Goal: Task Accomplishment & Management: Use online tool/utility

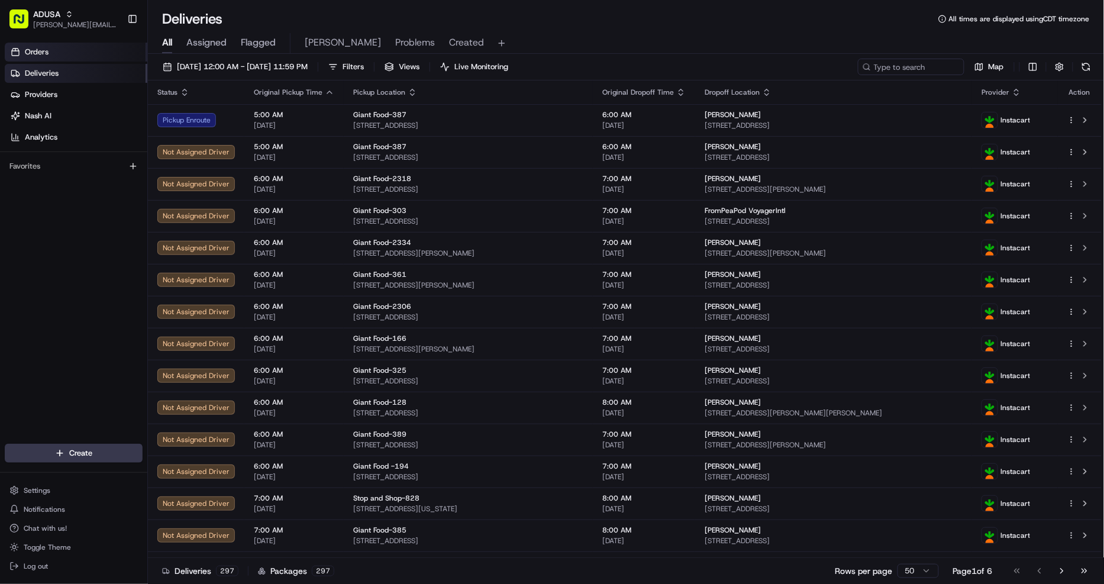
click at [40, 50] on span "Orders" at bounding box center [37, 52] width 24 height 11
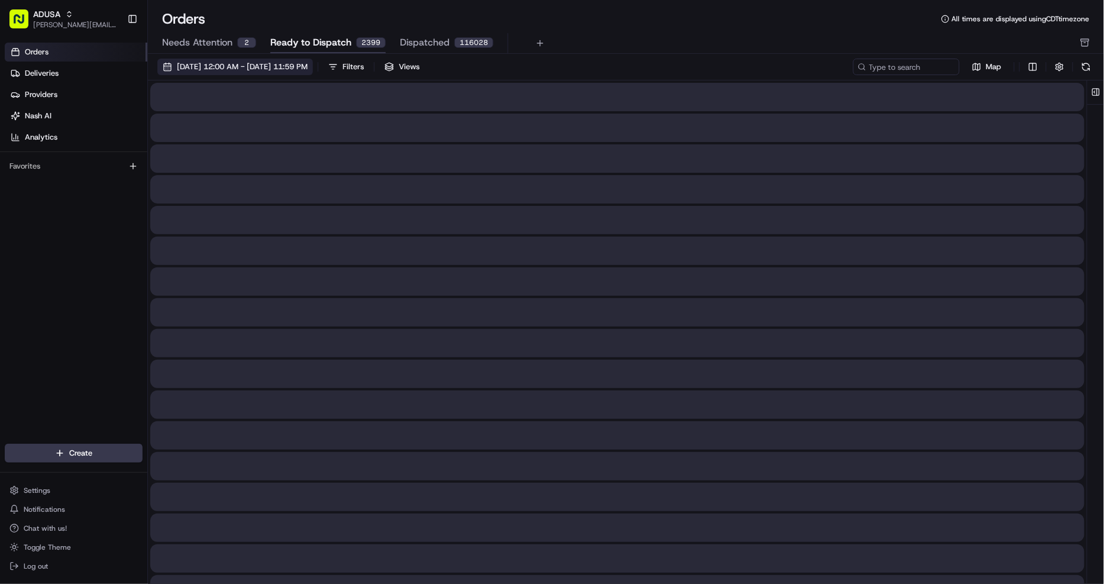
click at [308, 64] on span "08/01/2025 12:00 AM - 08/31/2025 11:59 PM" at bounding box center [242, 67] width 131 height 11
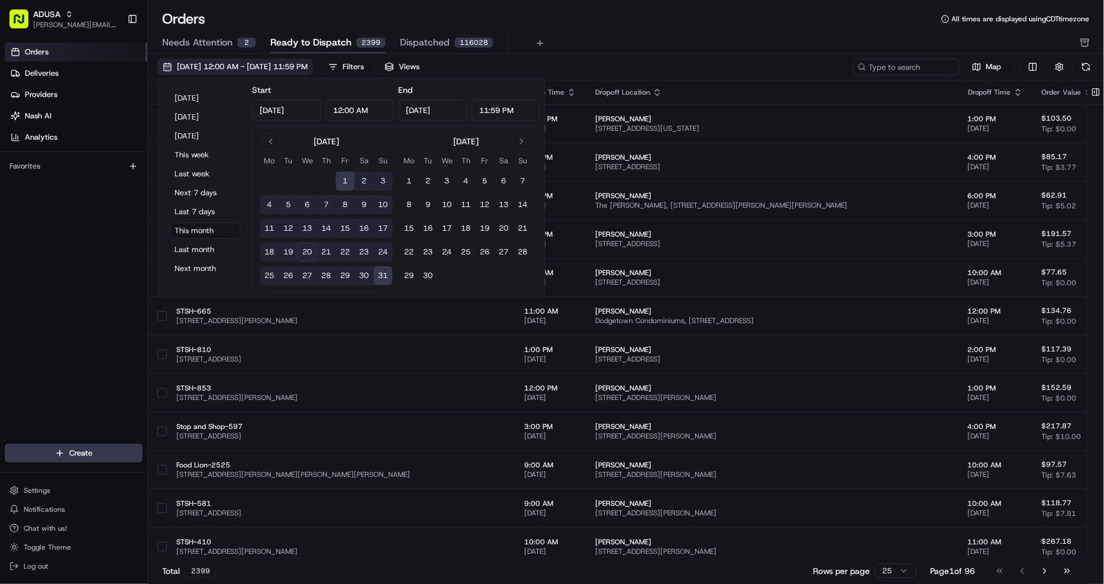
type input "Aug 1, 2025"
type input "12:00 AM"
type input "Aug 31, 2025"
type input "11:59 PM"
click at [202, 101] on button "Today" at bounding box center [205, 98] width 71 height 17
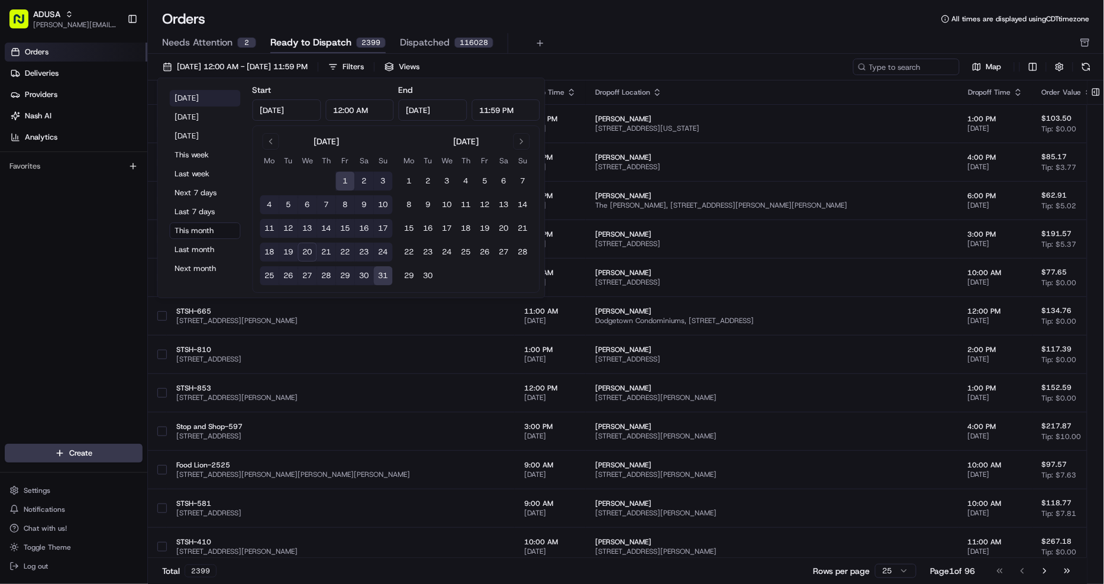
type input "Aug 20, 2025"
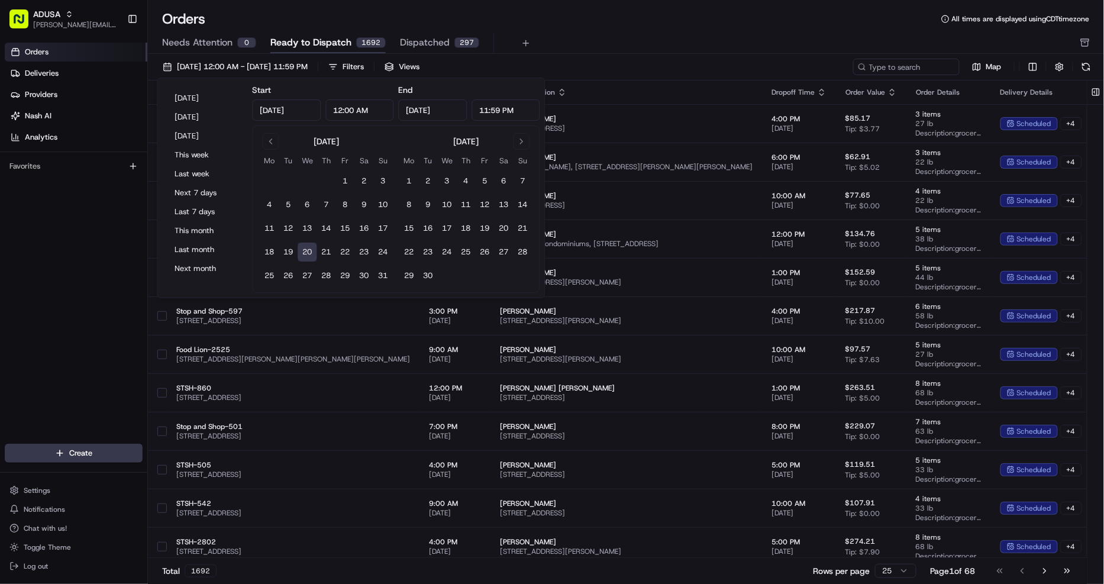
click at [636, 6] on div "Orders All times are displayed using CDT timezone Needs Attention 0 Ready to Di…" at bounding box center [626, 292] width 956 height 584
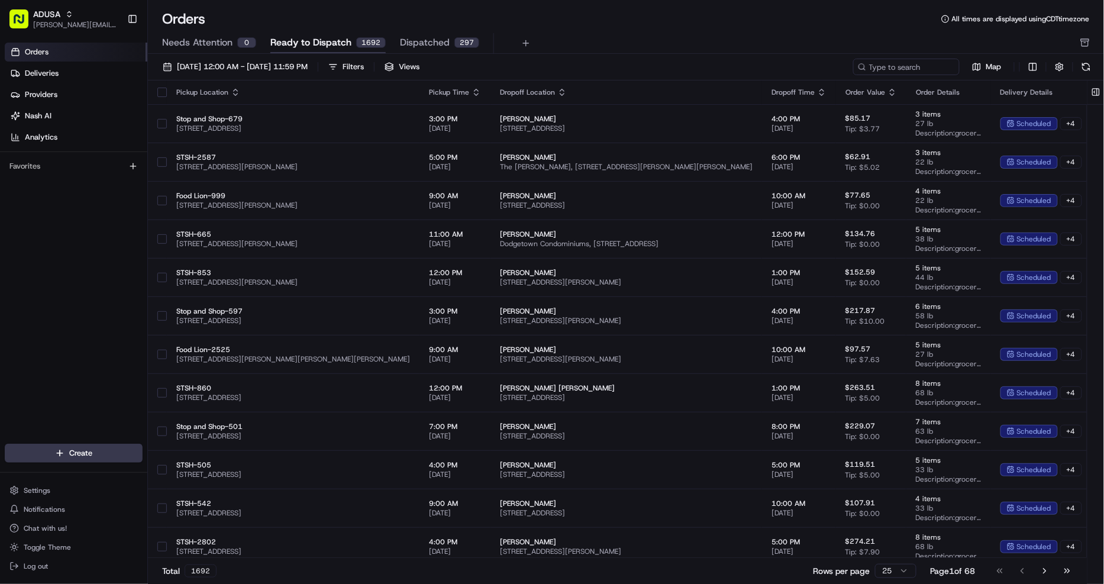
click at [429, 90] on div "Pickup Time" at bounding box center [455, 92] width 52 height 9
click at [475, 90] on icon "button" at bounding box center [477, 90] width 4 height 2
click at [423, 103] on button "Pickup Start Time (Earliest)" at bounding box center [425, 107] width 108 height 14
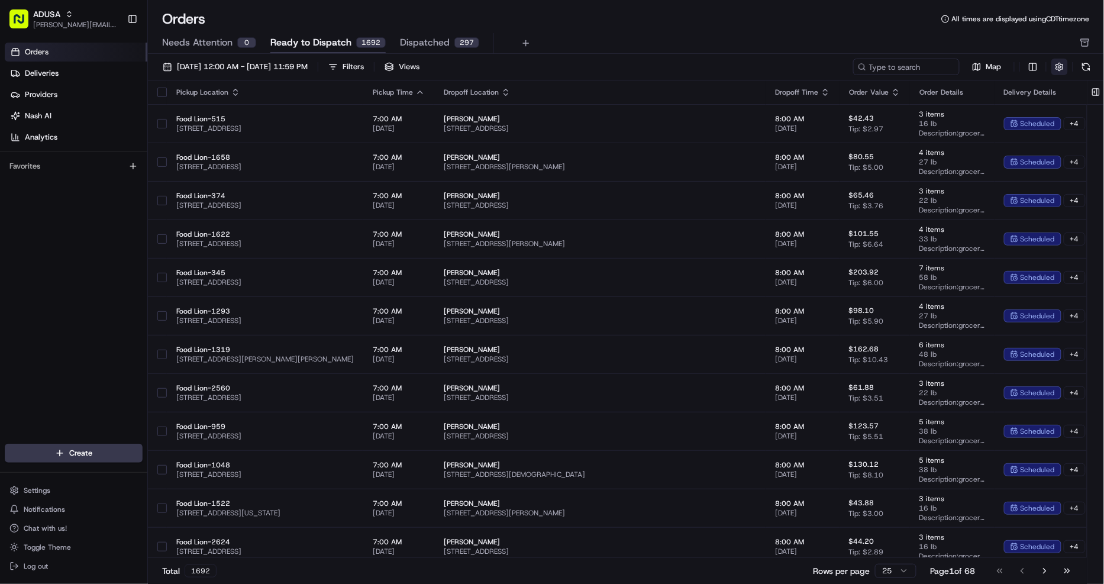
click at [1063, 64] on button "button" at bounding box center [1060, 67] width 17 height 17
click at [1052, 96] on html "ADUSA christine.gibsonebbeson@adusa.com Toggle Sidebar Orders Deliveries Provid…" at bounding box center [552, 292] width 1104 height 584
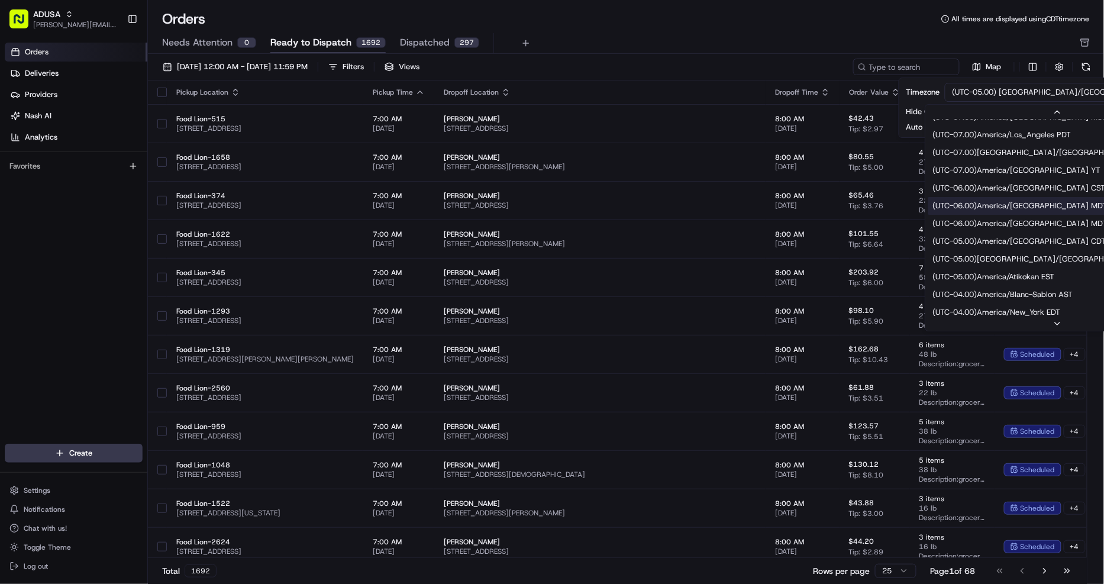
scroll to position [131, 0]
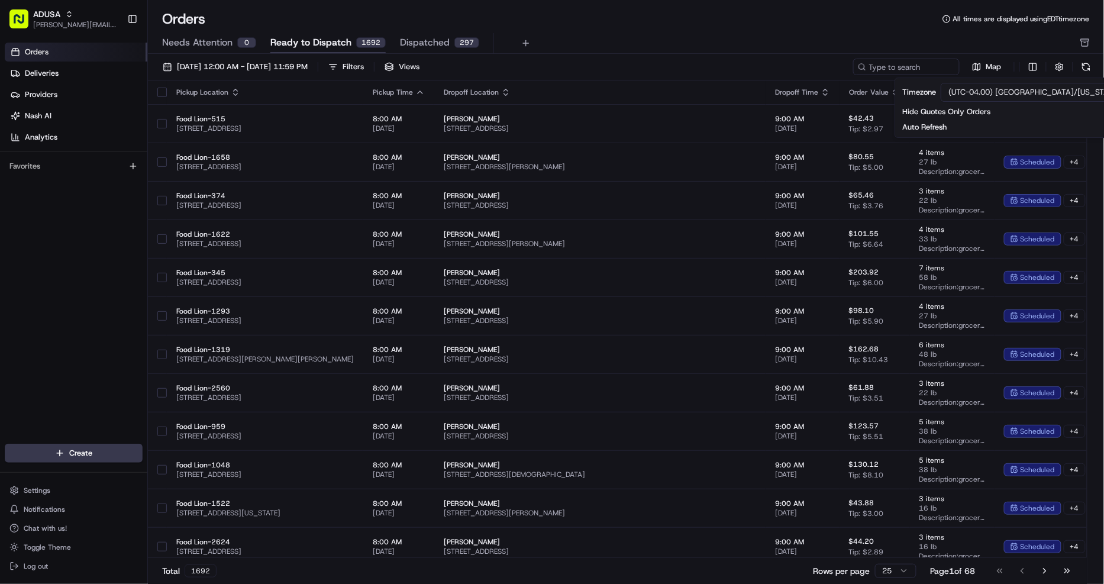
click at [707, 32] on div "Orders All times are displayed using EDT timezone Needs Attention 0 Ready to Di…" at bounding box center [626, 31] width 956 height 44
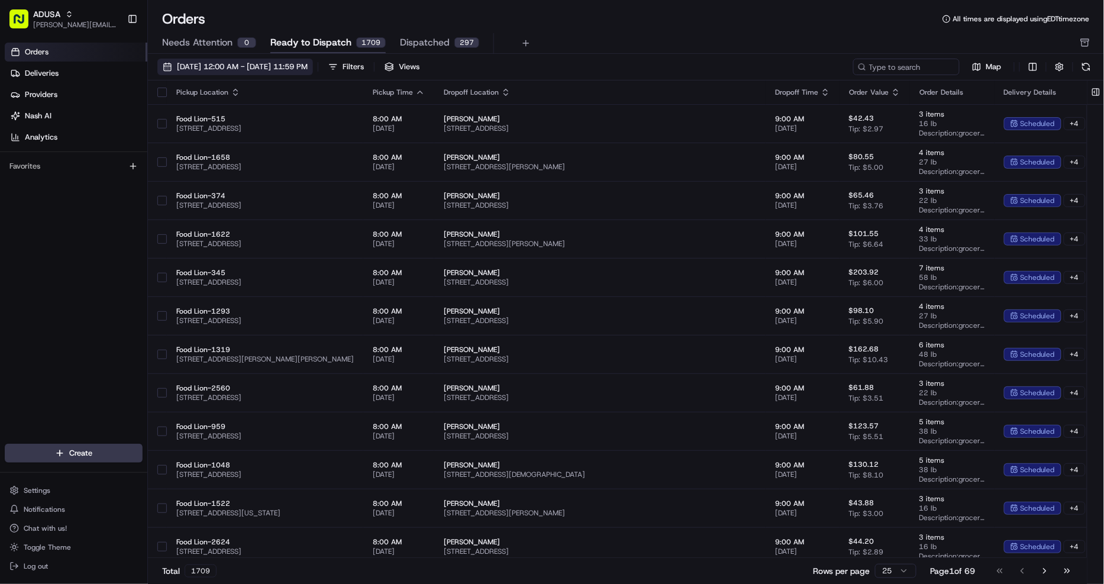
click at [195, 71] on span "[DATE] 12:00 AM - [DATE] 11:59 PM" at bounding box center [242, 67] width 131 height 11
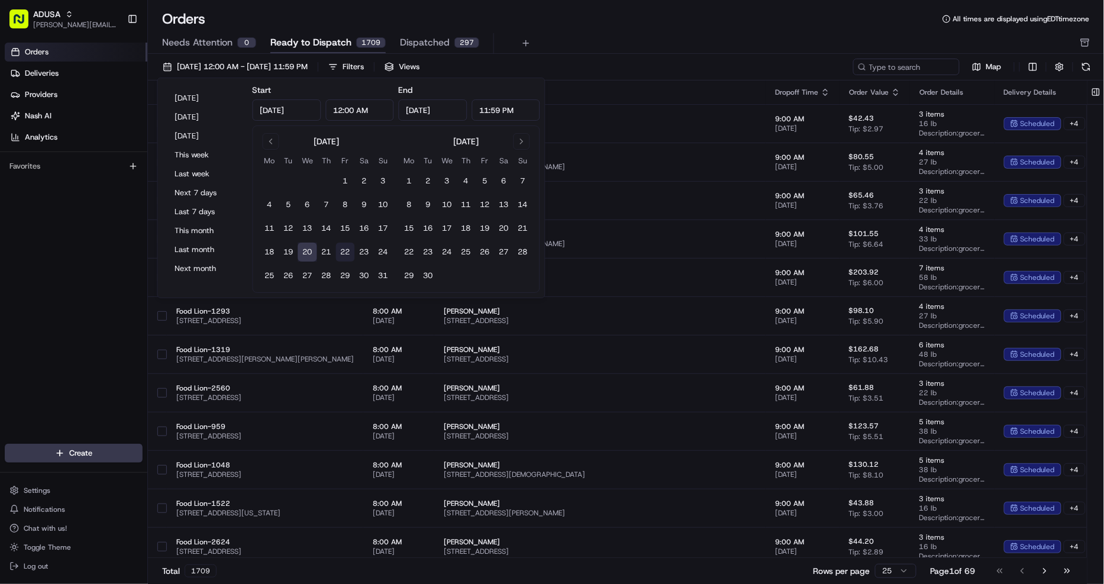
click at [346, 249] on button "22" at bounding box center [345, 252] width 19 height 19
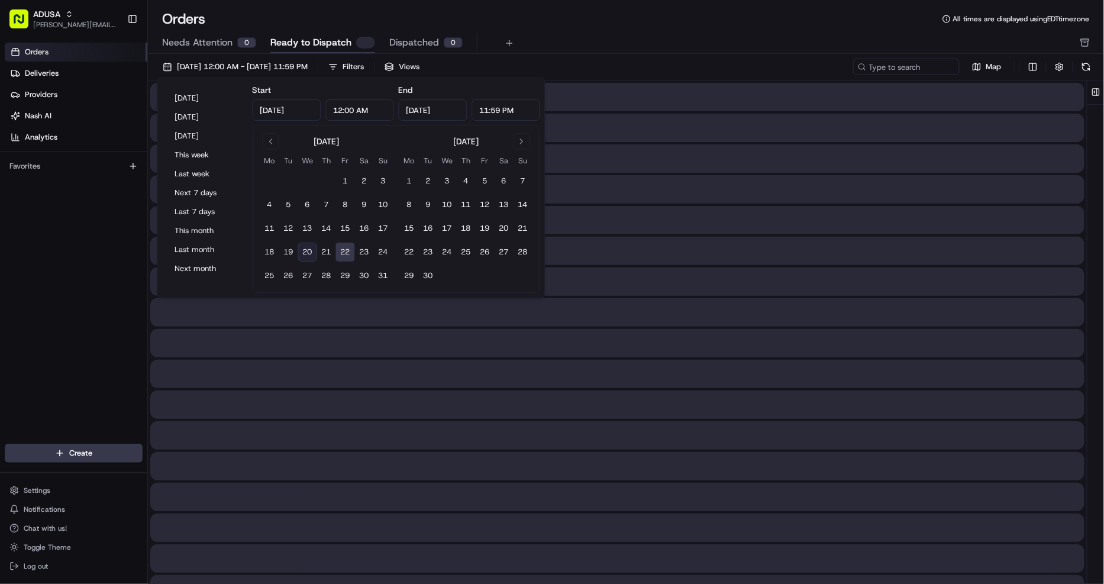
type input "Aug 22, 2025"
click at [346, 249] on button "22" at bounding box center [345, 252] width 19 height 19
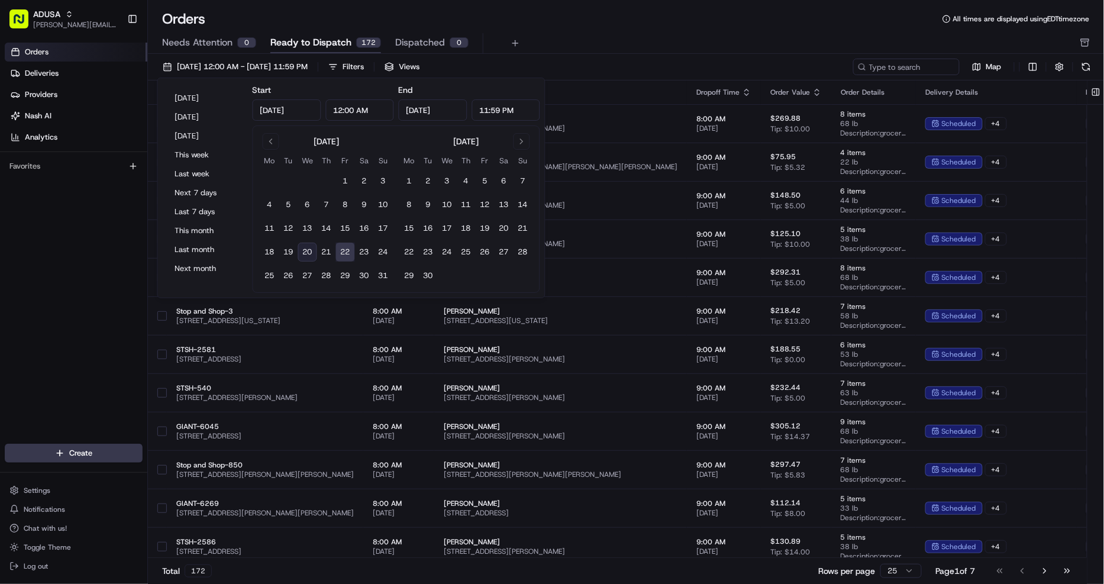
click at [654, 28] on div "Orders All times are displayed using EDT timezone" at bounding box center [626, 18] width 956 height 19
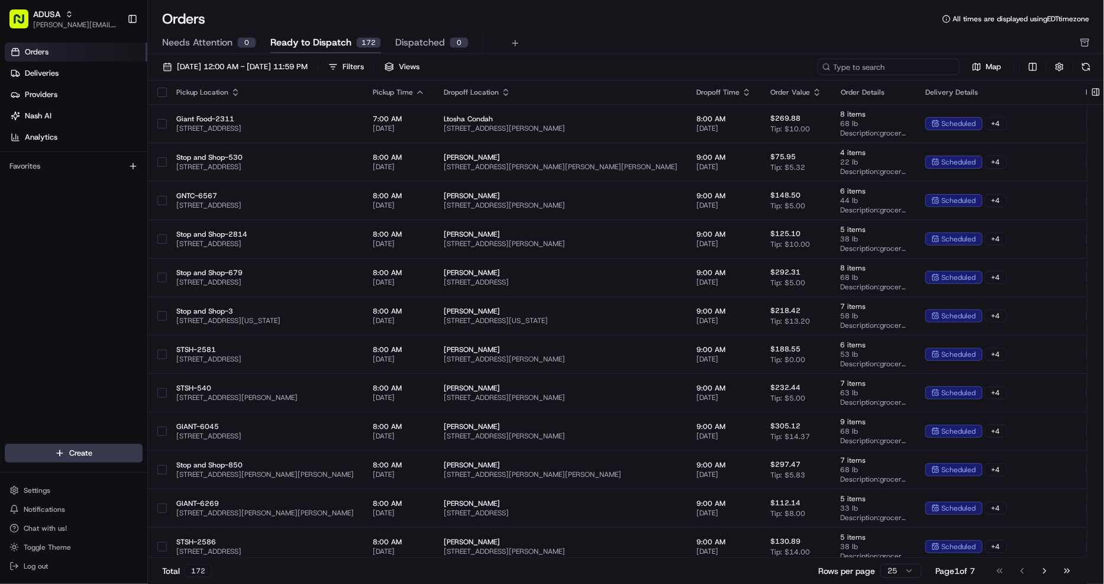
click at [915, 62] on input at bounding box center [889, 67] width 142 height 17
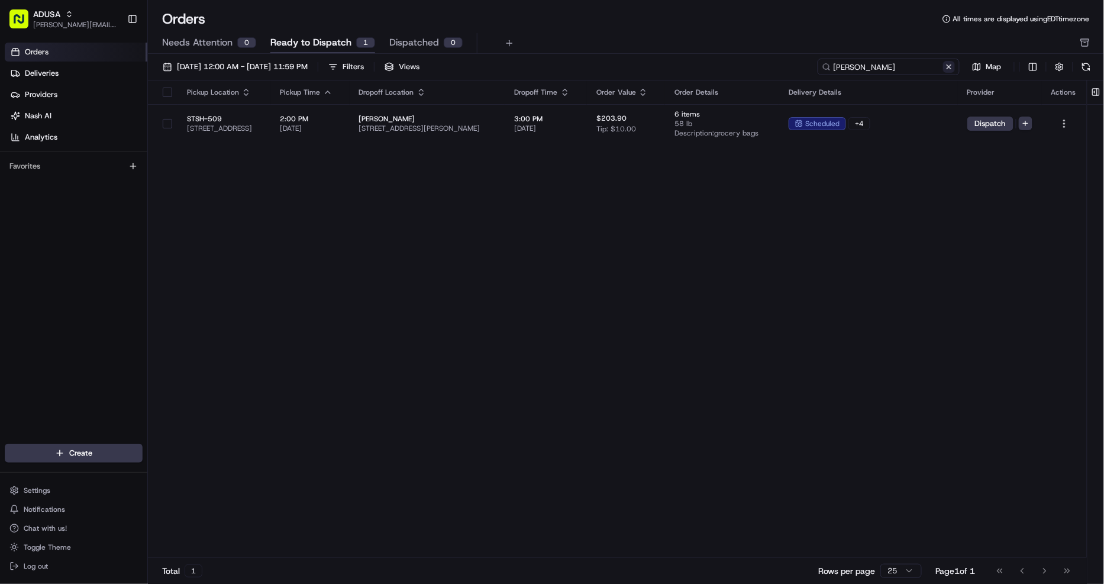
type input "wiegman"
click at [947, 68] on button at bounding box center [949, 67] width 12 height 12
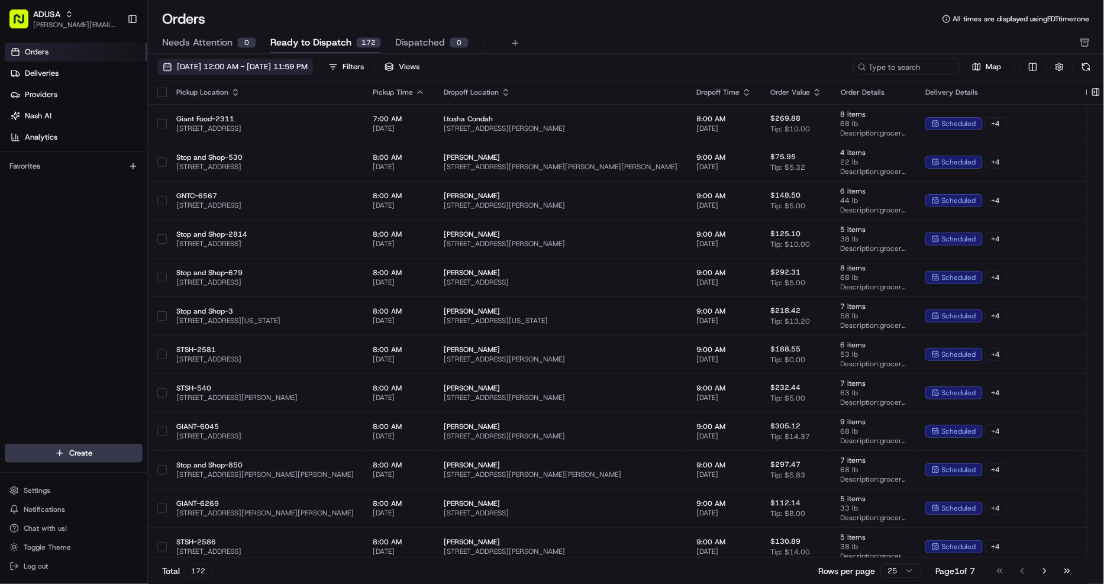
click at [308, 66] on span "08/22/2025 12:00 AM - 08/22/2025 11:59 PM" at bounding box center [242, 67] width 131 height 11
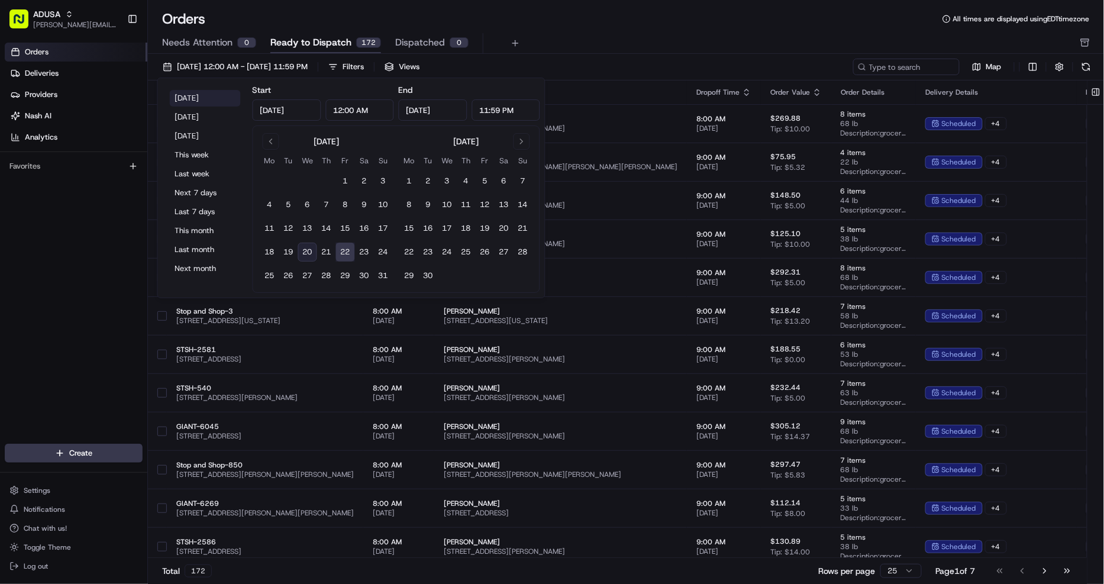
click at [185, 99] on button "Today" at bounding box center [205, 98] width 71 height 17
type input "Aug 20, 2025"
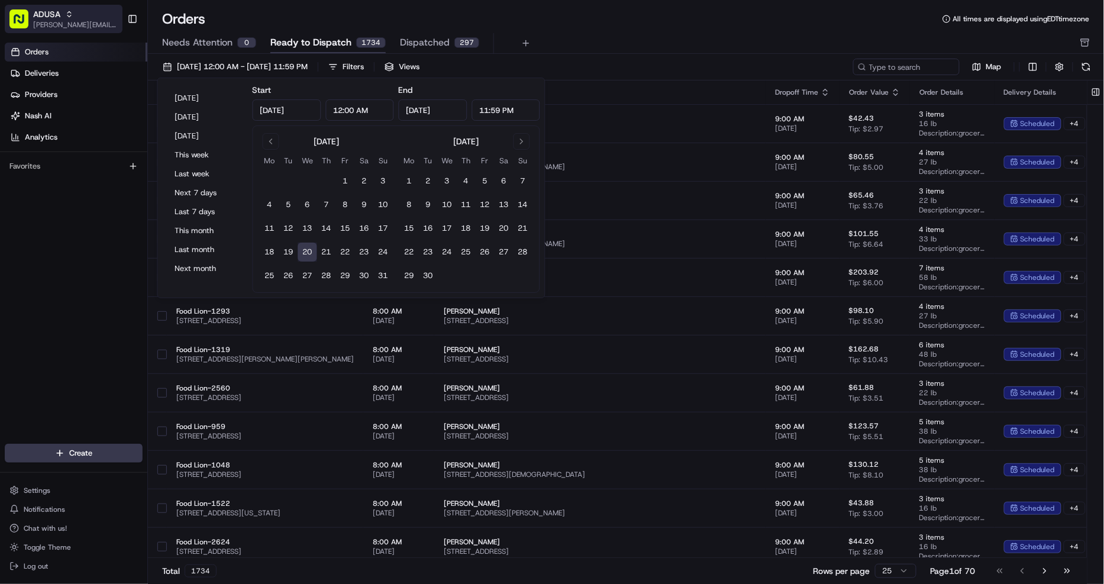
click at [56, 8] on span "ADUSA" at bounding box center [46, 14] width 27 height 12
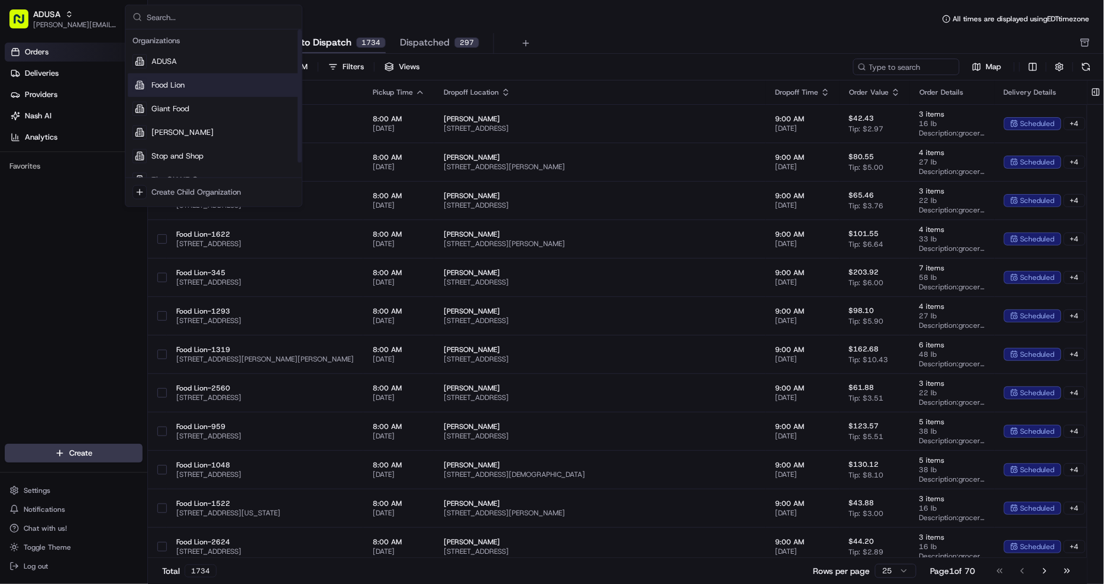
click at [176, 91] on div "Food Lion" at bounding box center [214, 85] width 172 height 24
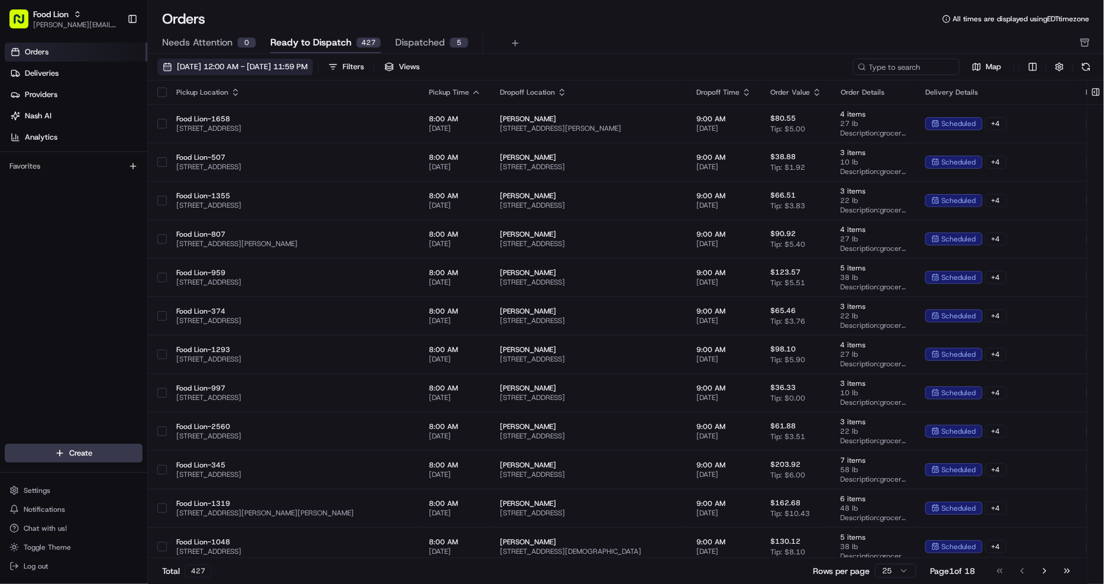
click at [307, 70] on span "[DATE] 12:00 AM - [DATE] 11:59 PM" at bounding box center [242, 67] width 131 height 11
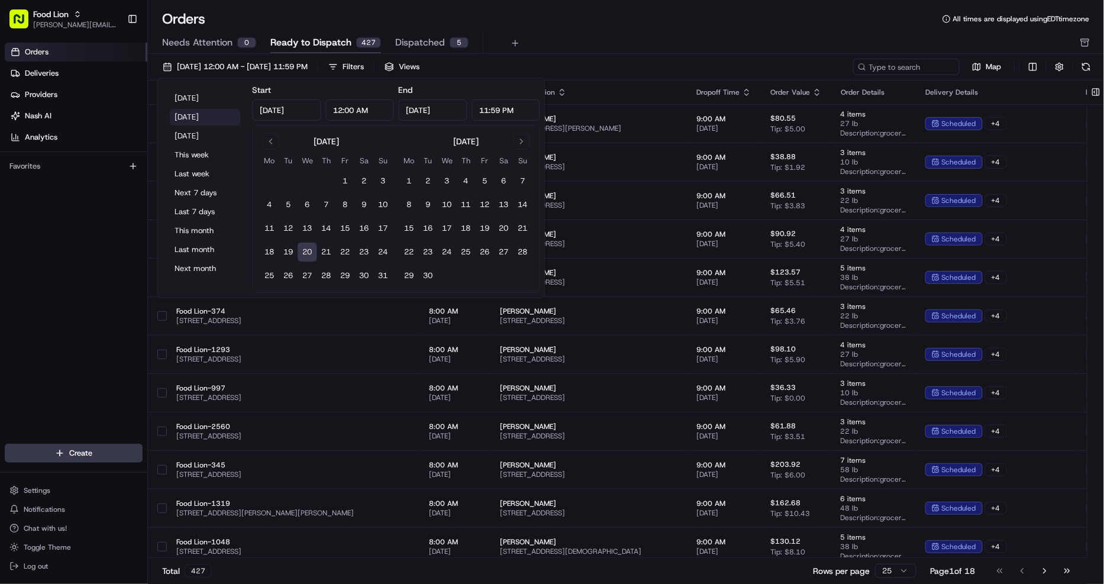
click at [186, 117] on button "Yesterday" at bounding box center [205, 117] width 71 height 17
type input "Aug 19, 2025"
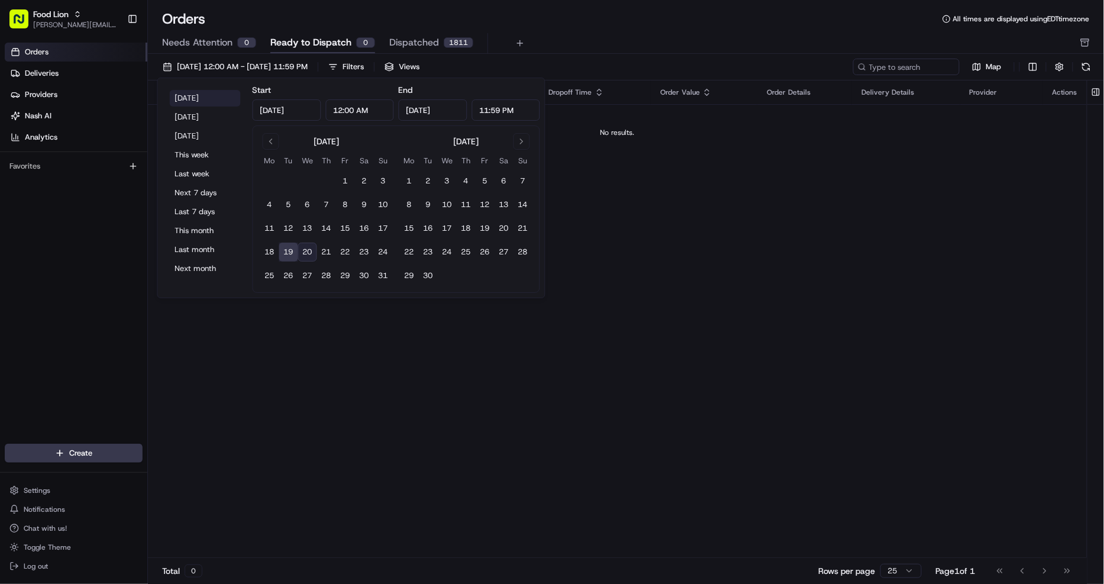
click at [182, 98] on button "Today" at bounding box center [205, 98] width 71 height 17
type input "Aug 20, 2025"
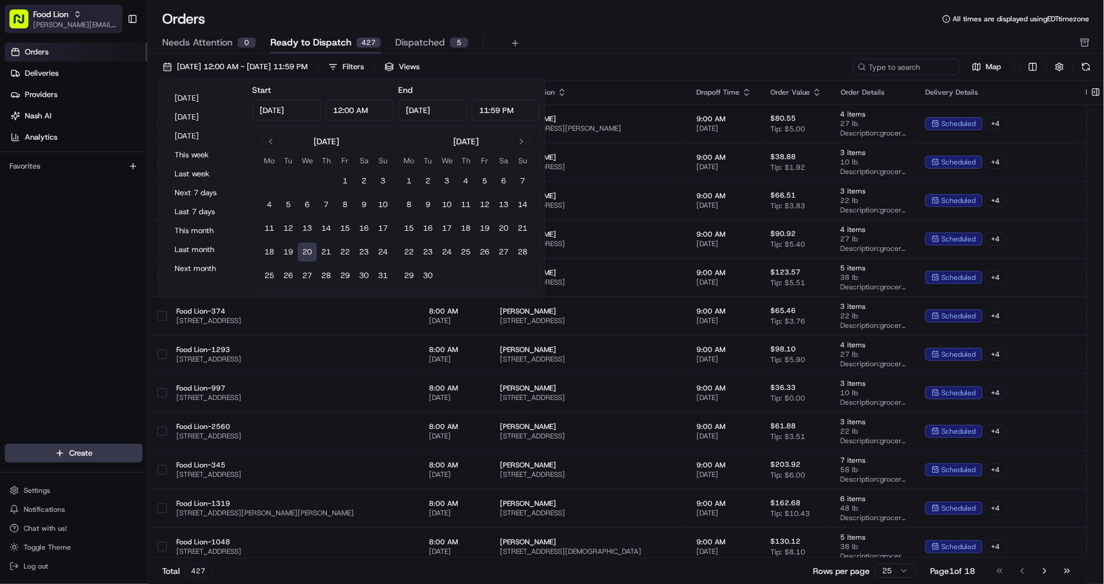
click at [62, 15] on span "Food Lion" at bounding box center [51, 14] width 36 height 12
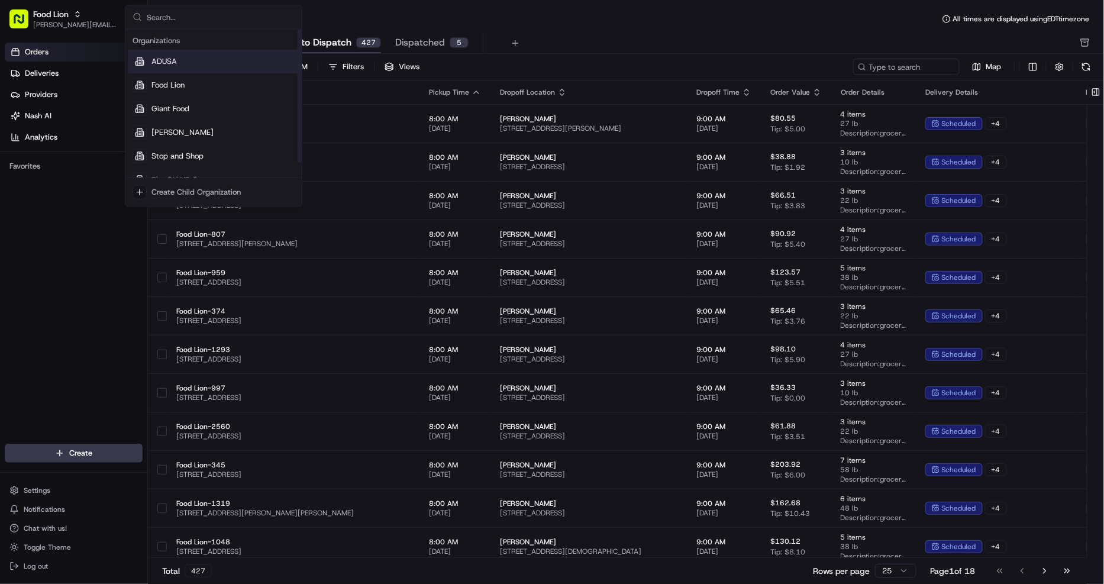
click at [178, 60] on div "ADUSA" at bounding box center [214, 62] width 172 height 24
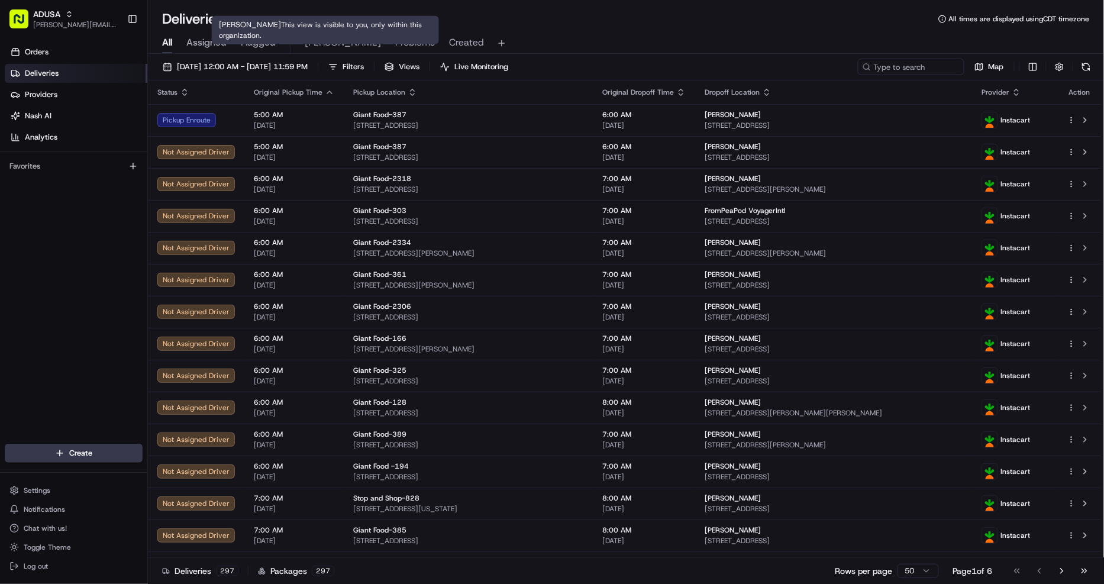
click at [330, 43] on span "Christine" at bounding box center [343, 43] width 76 height 14
click at [395, 44] on span "Problems" at bounding box center [415, 43] width 40 height 14
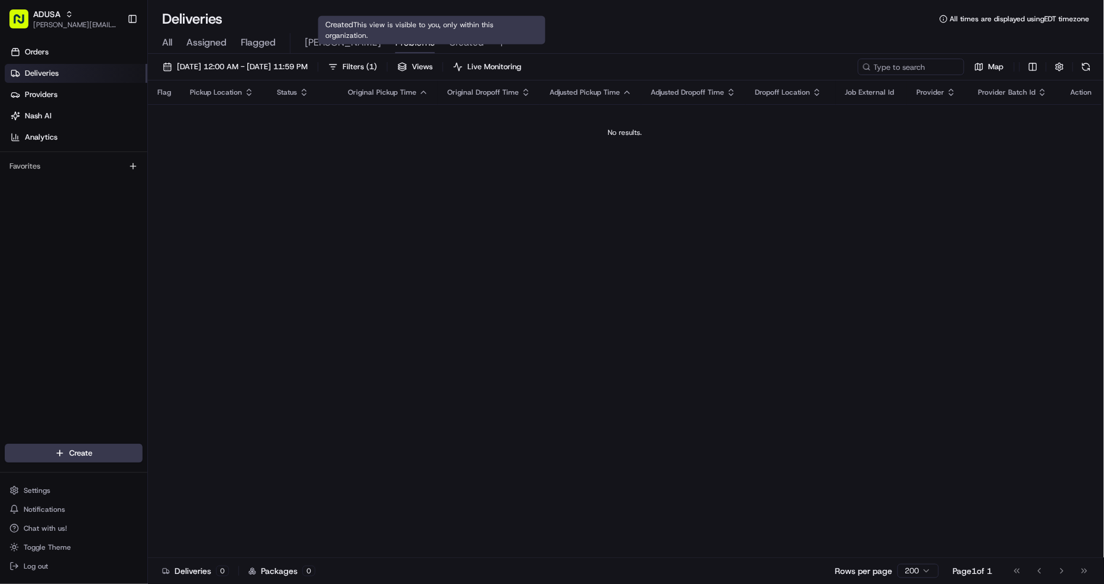
click at [449, 44] on span "Created" at bounding box center [466, 43] width 35 height 14
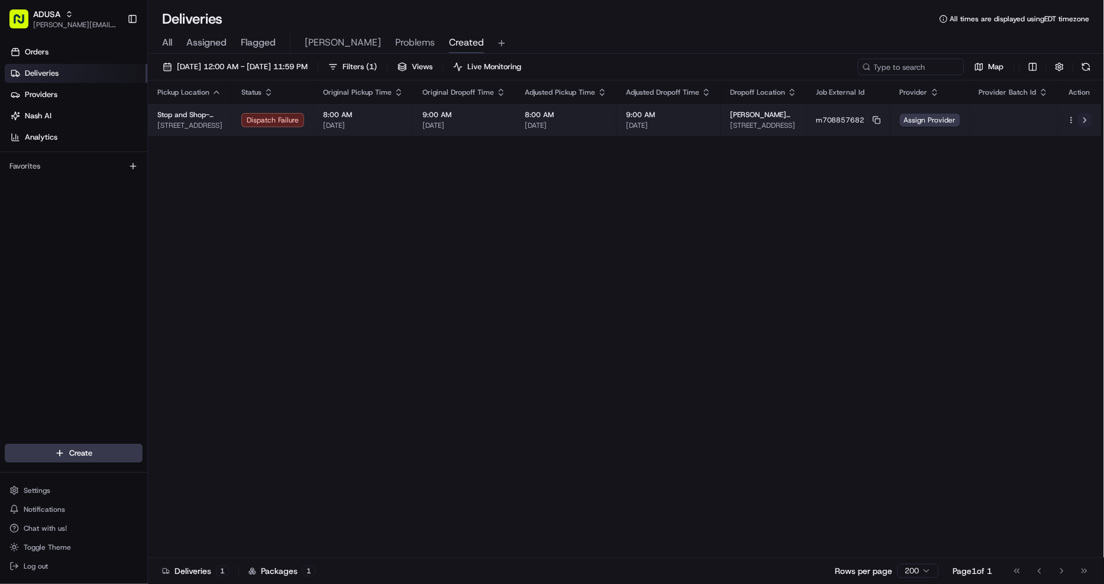
click at [1085, 116] on button at bounding box center [1085, 120] width 14 height 14
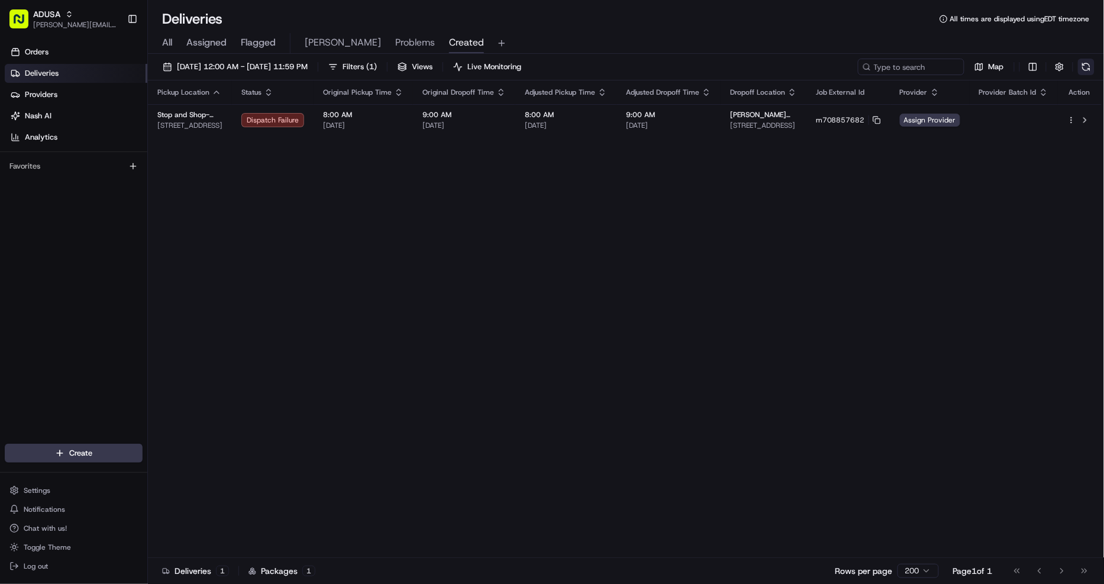
click at [1087, 67] on button at bounding box center [1086, 67] width 17 height 17
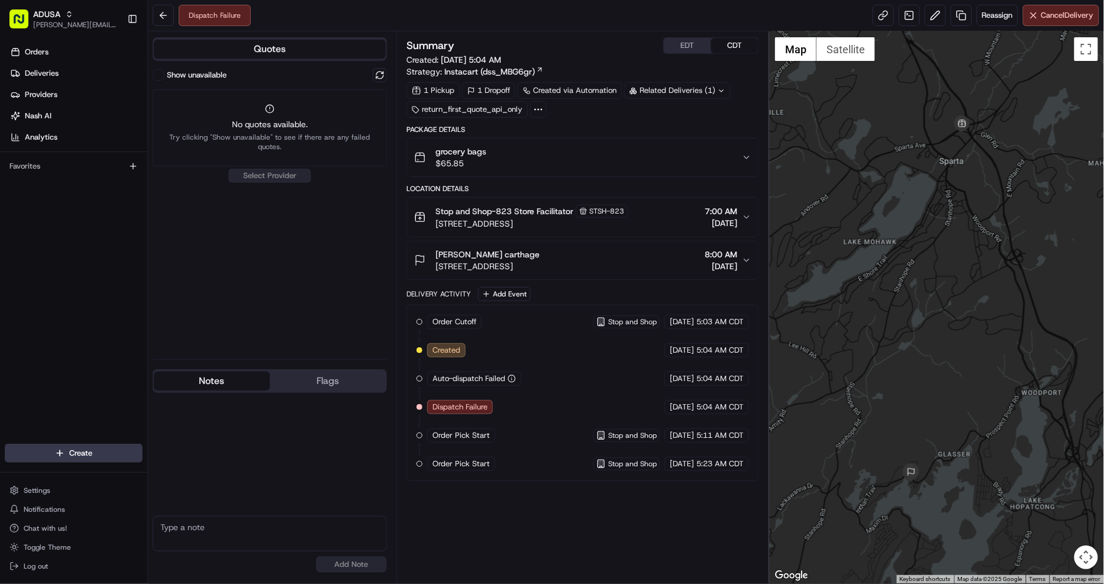
click at [213, 379] on button "Notes" at bounding box center [212, 381] width 116 height 19
click at [379, 73] on button at bounding box center [380, 75] width 14 height 14
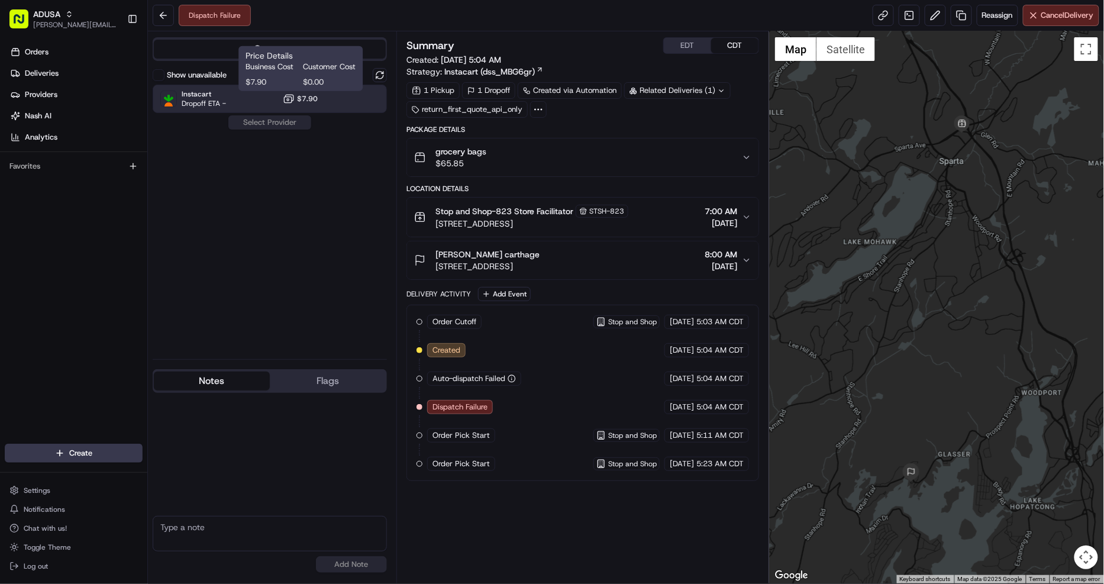
click at [305, 96] on span "$7.90" at bounding box center [307, 98] width 21 height 9
click at [288, 130] on div "Show unavailable Instacart Dropoff ETA - $7.90 Assign Provider" at bounding box center [270, 209] width 234 height 282
click at [285, 120] on button "Assign Provider" at bounding box center [270, 122] width 84 height 14
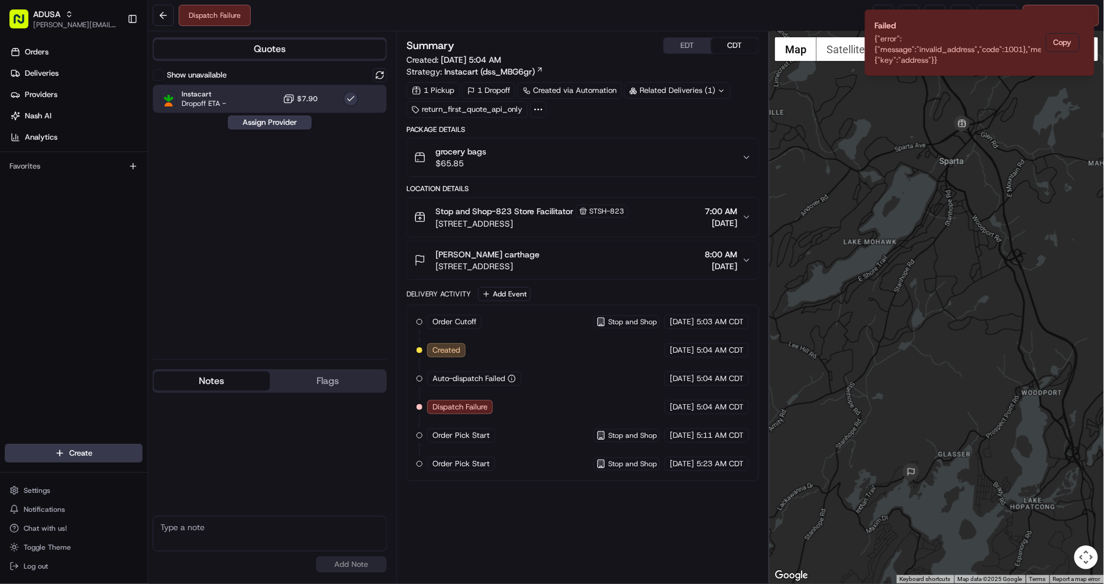
click at [620, 256] on div "gale carthage 10 Skytop Road, Hopatcong, NJ 07843, USA 8:00 AM 08/20/2025" at bounding box center [578, 261] width 328 height 24
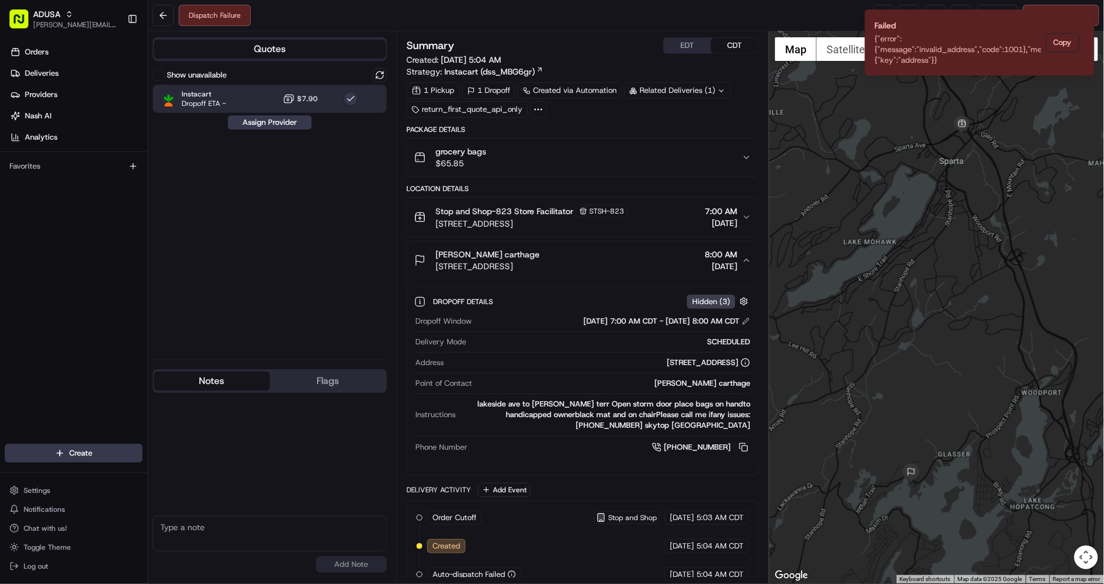
click at [623, 156] on div "grocery bags $65.85" at bounding box center [578, 158] width 328 height 24
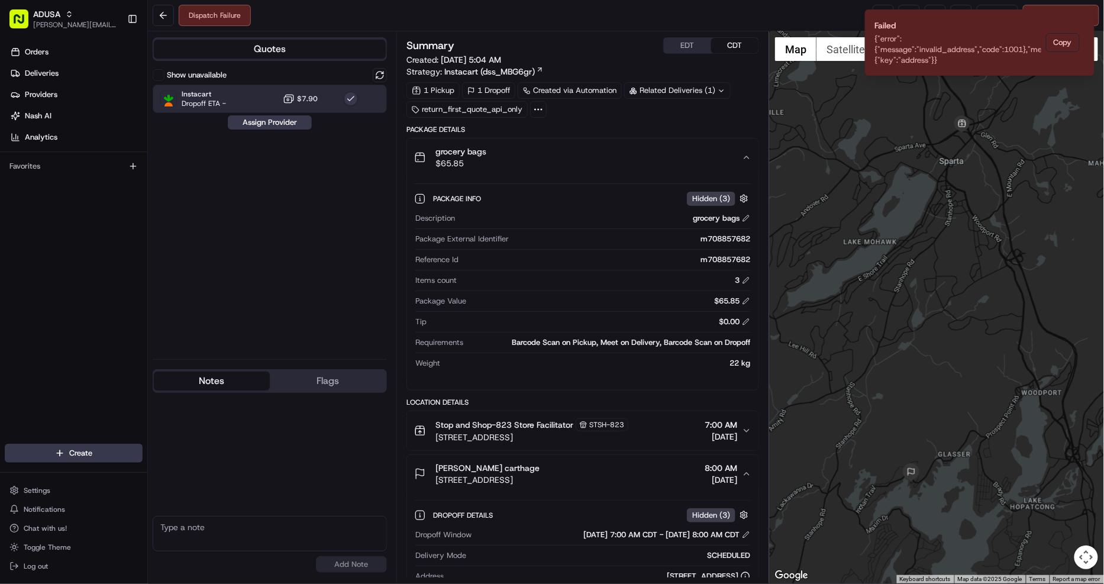
click at [623, 156] on div "grocery bags $65.85" at bounding box center [578, 158] width 328 height 24
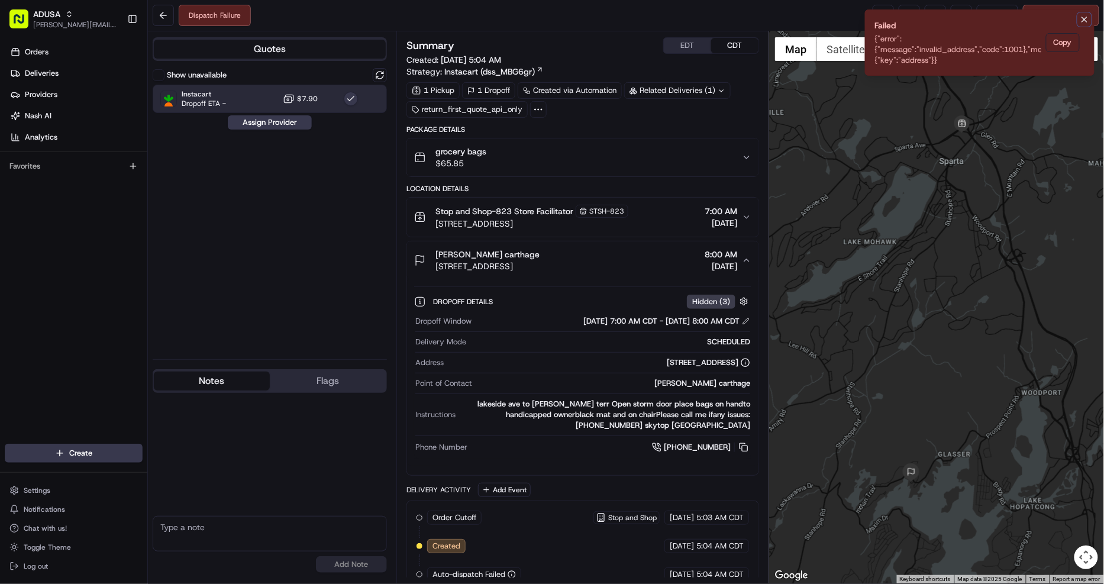
click at [1082, 21] on icon "Notifications (F8)" at bounding box center [1084, 19] width 9 height 9
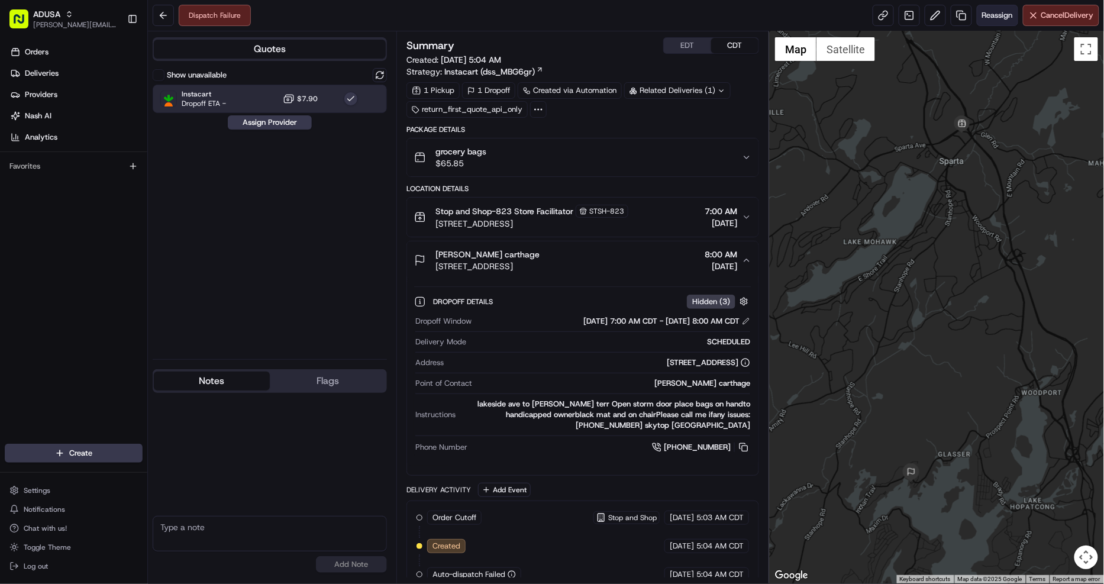
click at [988, 18] on span "Reassign" at bounding box center [997, 15] width 31 height 11
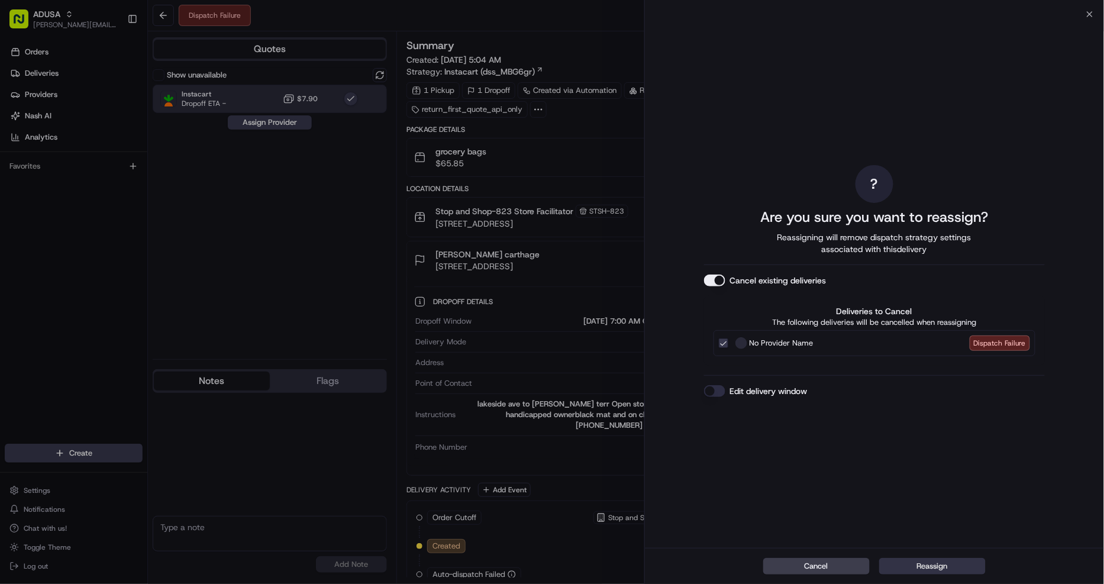
click at [930, 565] on button "Reassign" at bounding box center [932, 566] width 107 height 17
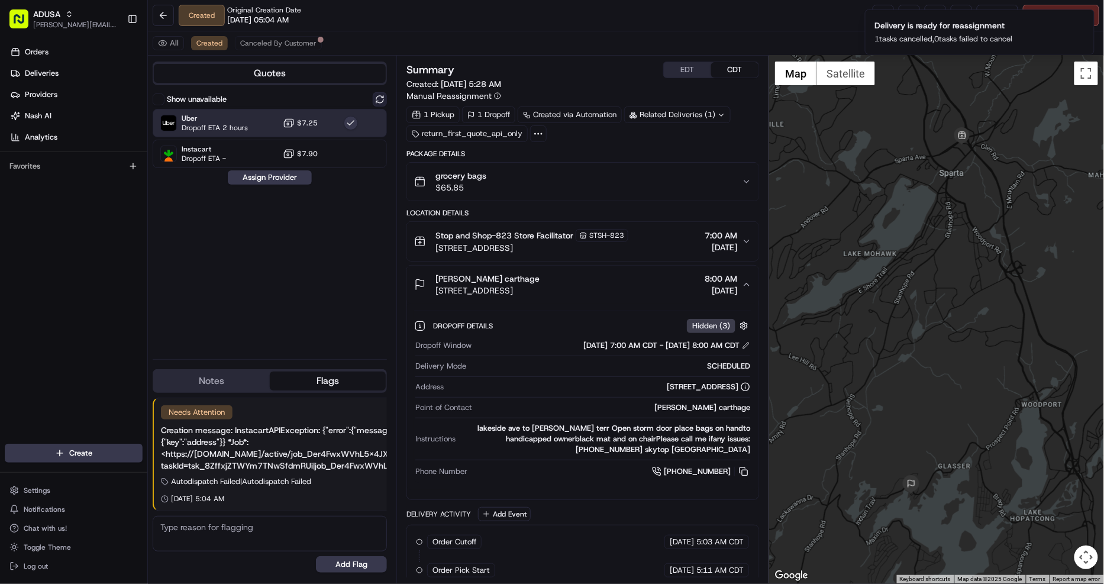
click at [383, 97] on button at bounding box center [380, 99] width 14 height 14
click at [278, 124] on div "Uber Dropoff ETA 2 hours $7.25" at bounding box center [270, 123] width 234 height 28
click at [258, 123] on div "Uber Dropoff ETA 2 hours $7.25" at bounding box center [270, 123] width 234 height 28
click at [282, 178] on button "Assign Provider" at bounding box center [270, 177] width 84 height 14
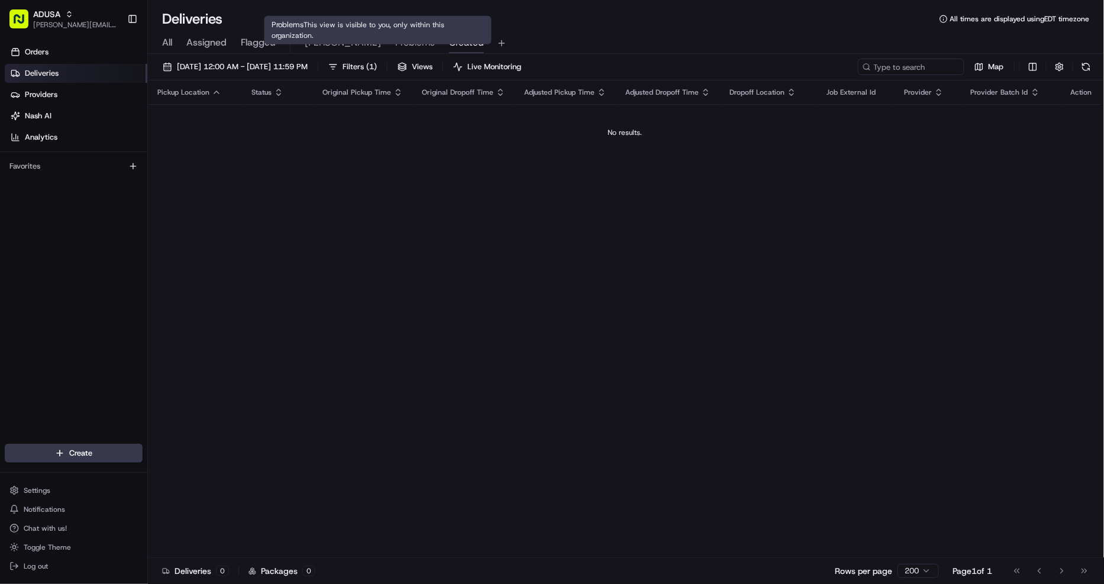
click at [395, 38] on span "Problems" at bounding box center [415, 43] width 40 height 14
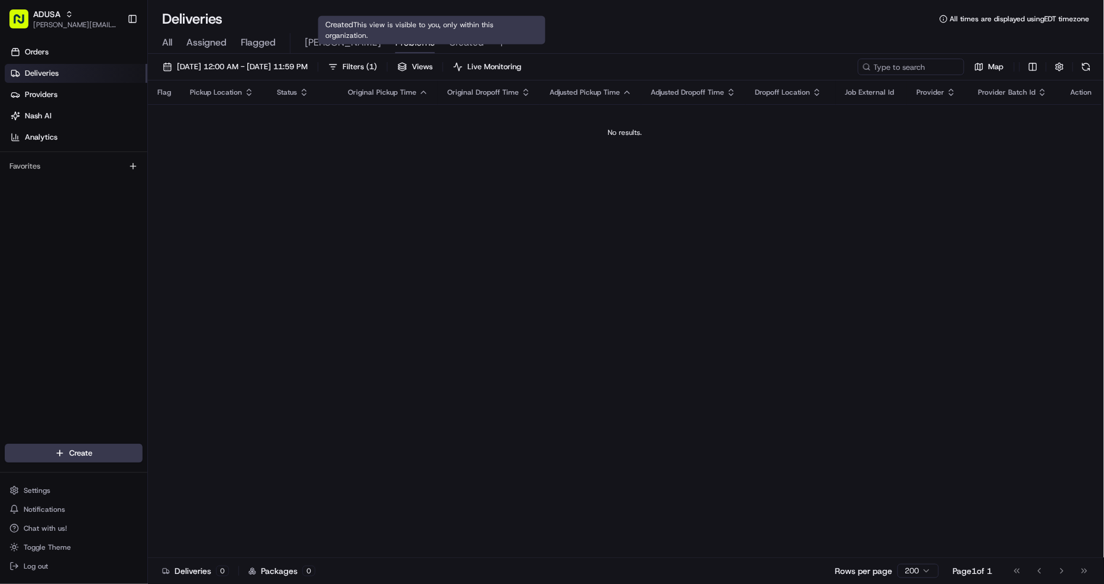
click at [449, 44] on span "Created" at bounding box center [466, 43] width 35 height 14
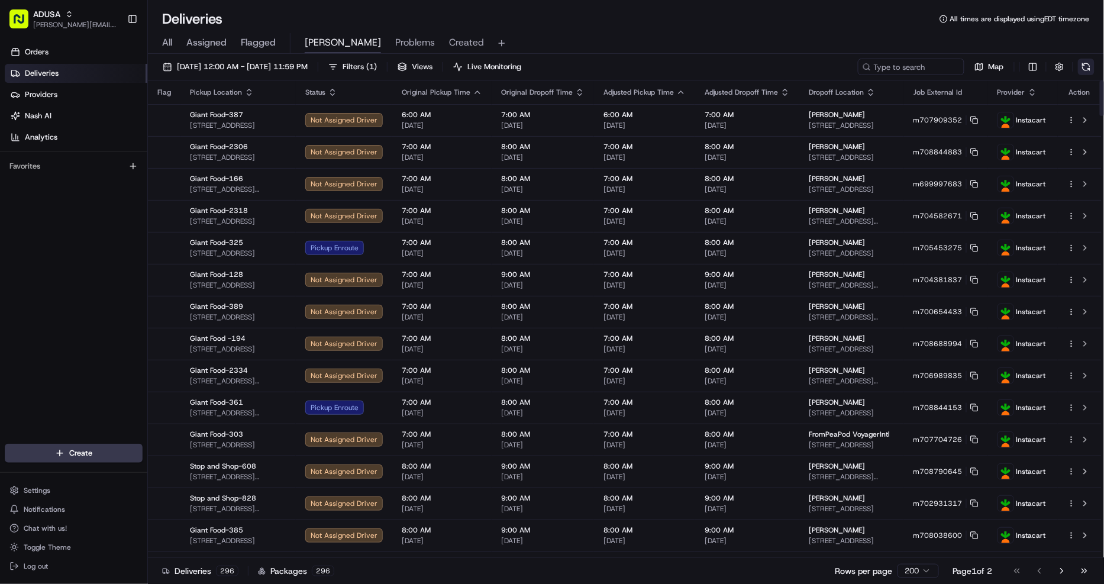
click at [1084, 63] on button at bounding box center [1086, 67] width 17 height 17
